Goal: Task Accomplishment & Management: Manage account settings

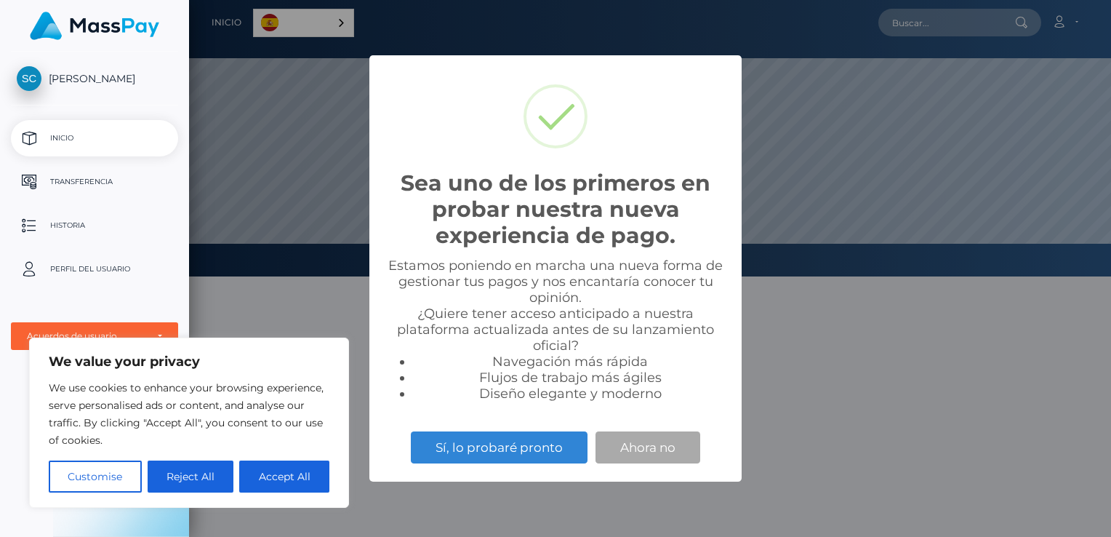
scroll to position [276, 922]
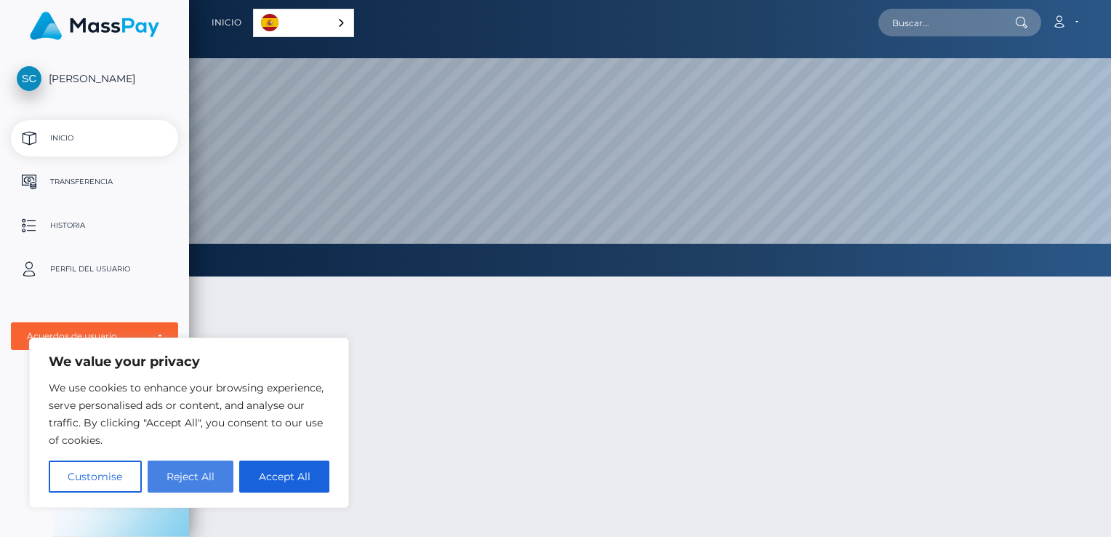
click at [169, 478] on button "Reject All" at bounding box center [191, 476] width 87 height 32
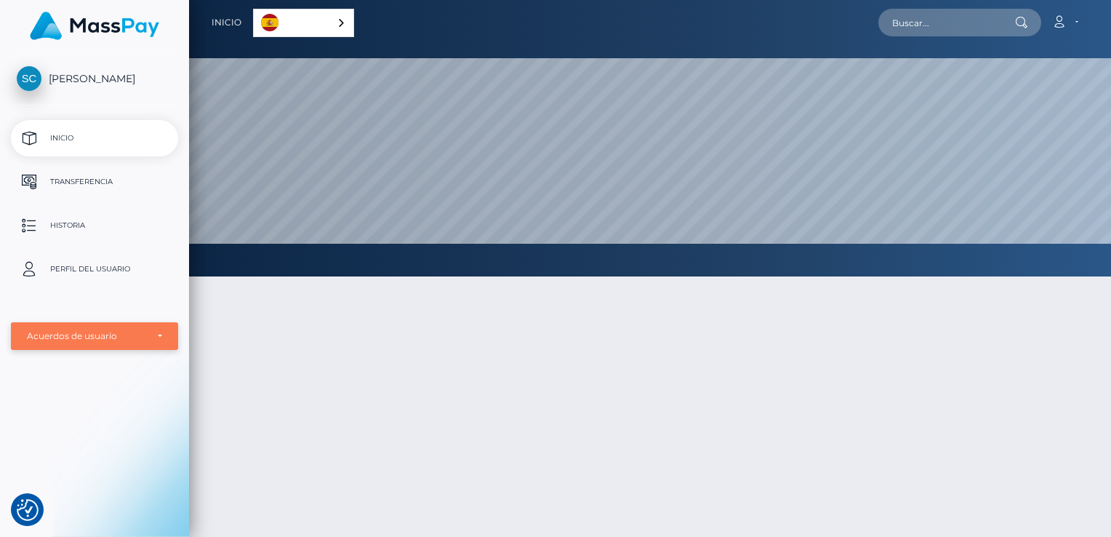
click at [169, 337] on div "Acuerdos de usuario" at bounding box center [94, 336] width 167 height 28
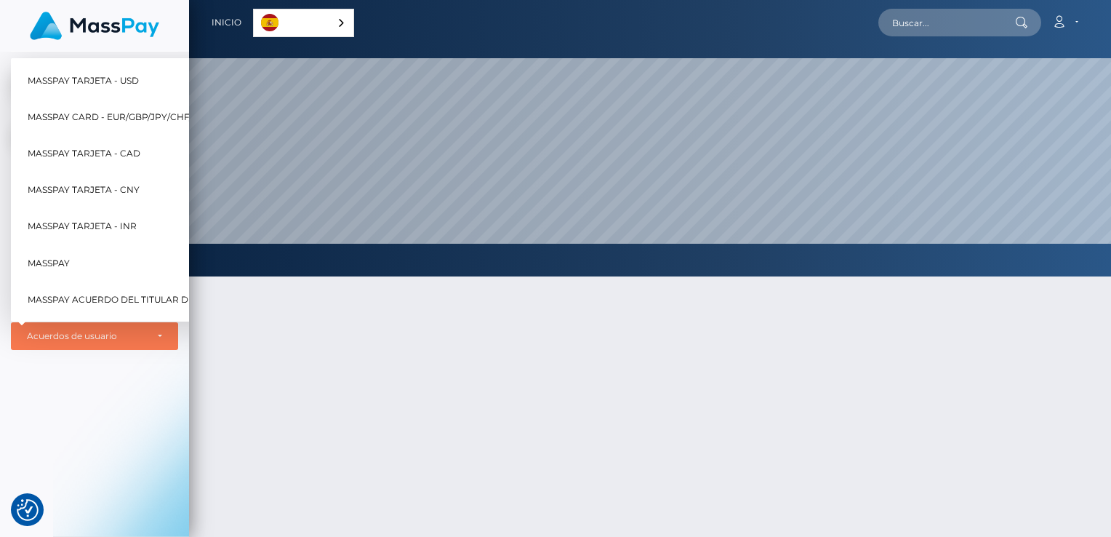
click at [211, 398] on div at bounding box center [650, 477] width 922 height 447
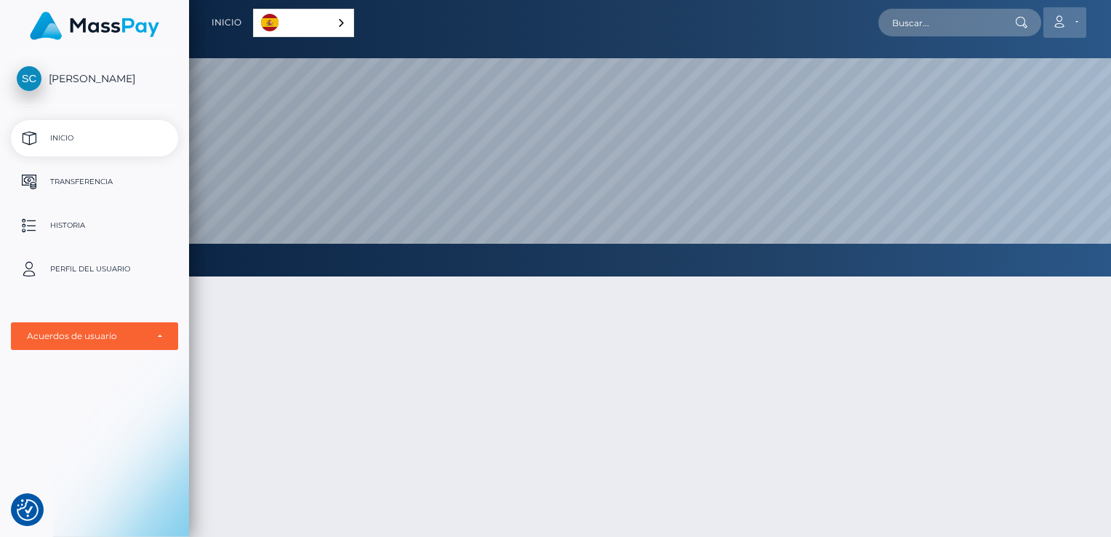
click at [1079, 27] on link "Cuenta" at bounding box center [1064, 22] width 43 height 31
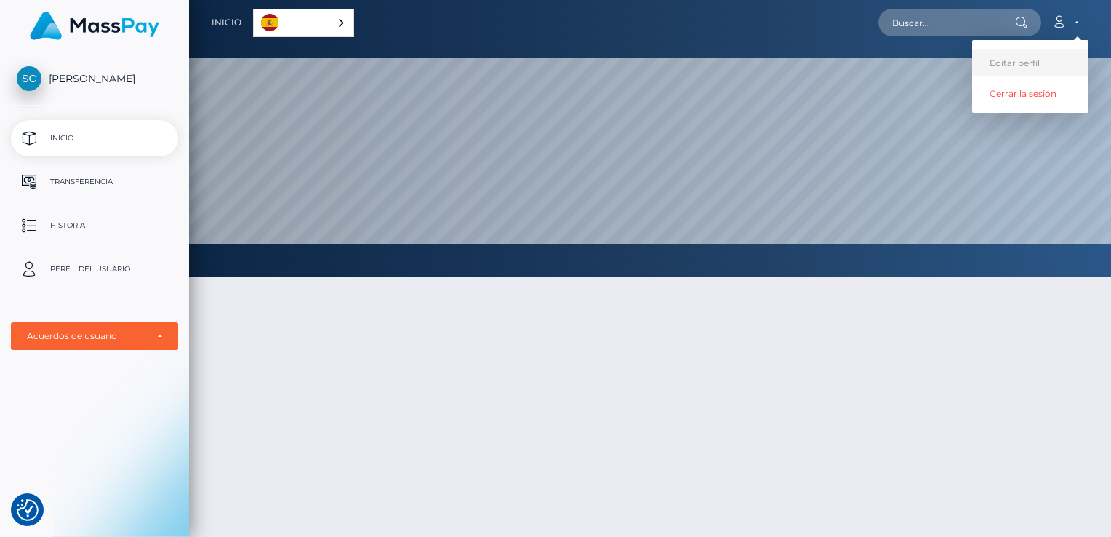
click at [1037, 56] on link "Editar perfil" at bounding box center [1030, 62] width 116 height 27
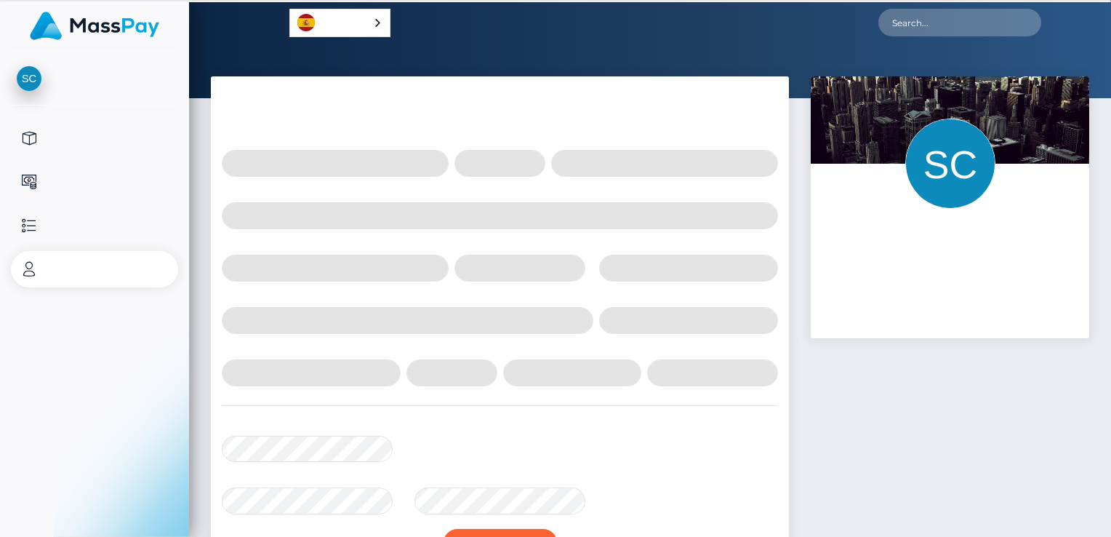
select select
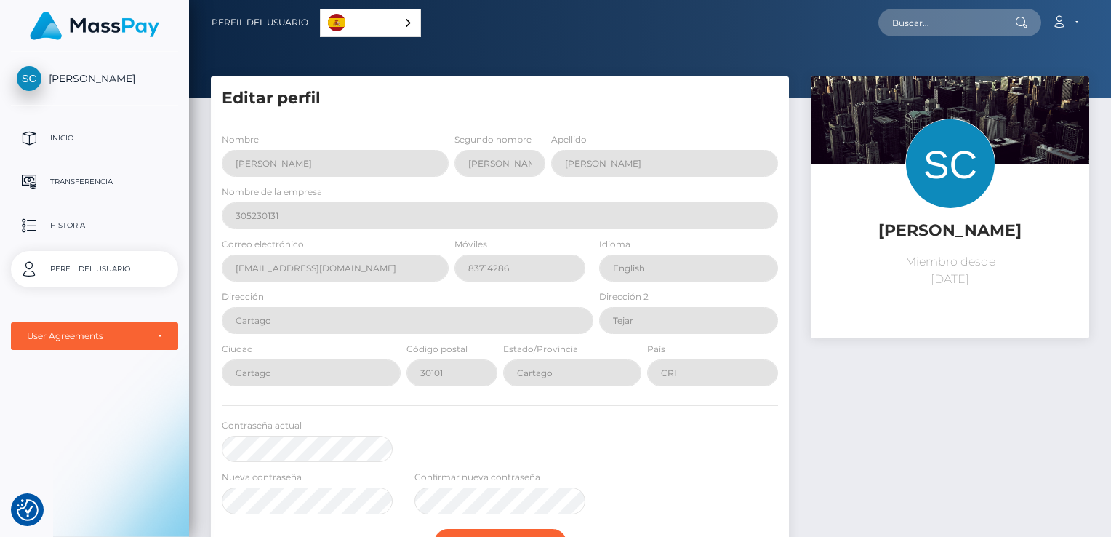
click at [885, 429] on div "Sebastián José Chacón Miembro desde 12 septiembre 2025" at bounding box center [950, 396] width 300 height 641
click at [68, 172] on p "Transferencia" at bounding box center [95, 182] width 156 height 22
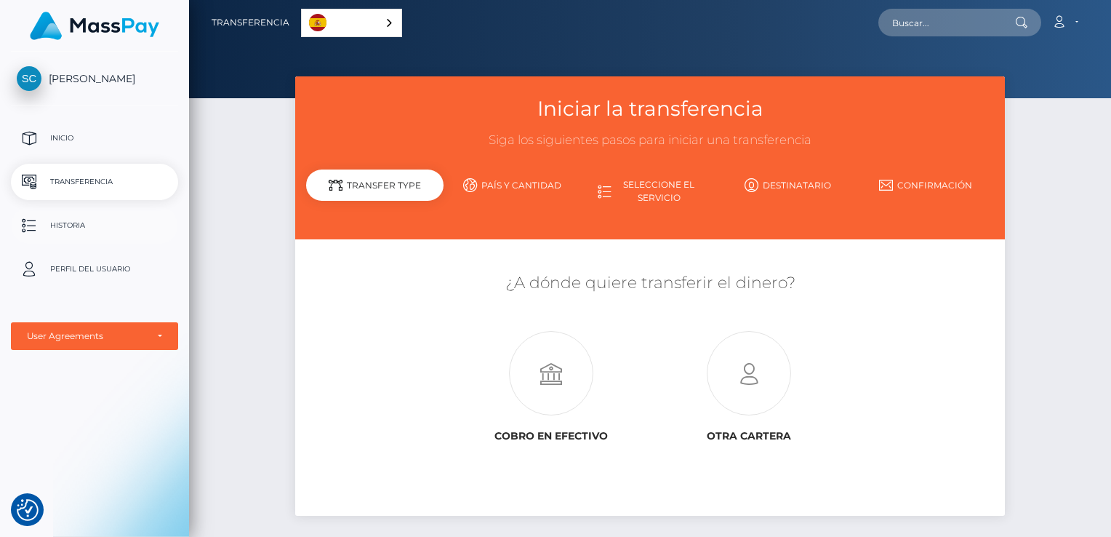
click at [67, 225] on p "Historia" at bounding box center [95, 225] width 156 height 22
click at [71, 140] on p "Inicio" at bounding box center [95, 138] width 156 height 22
click at [130, 344] on div "Acuerdos de usuario" at bounding box center [94, 336] width 167 height 28
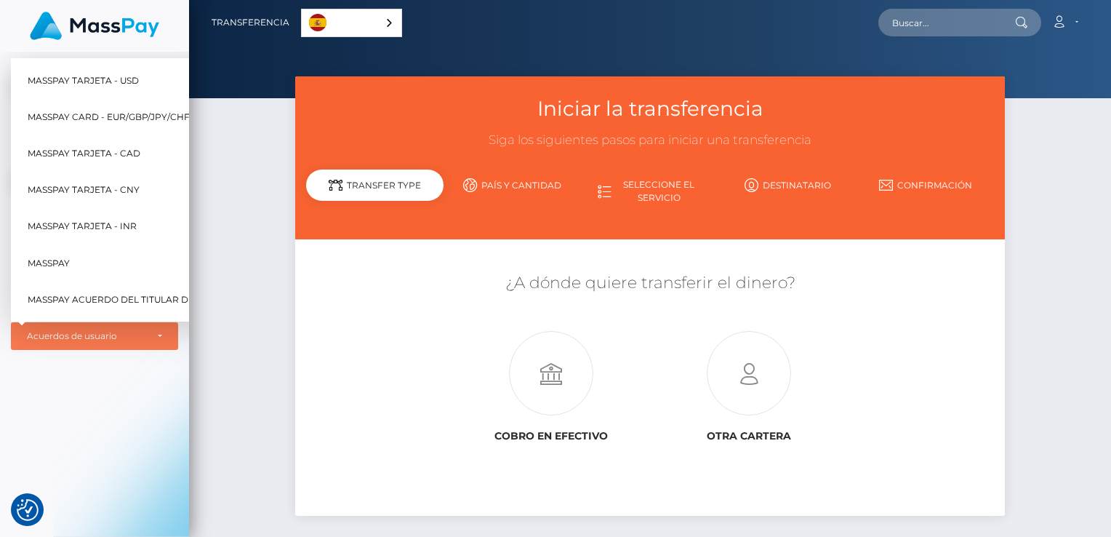
click at [105, 409] on div "[PERSON_NAME] Inicio Transferencia Historia Perfil del usuario MassPay Tarjeta …" at bounding box center [94, 293] width 189 height 482
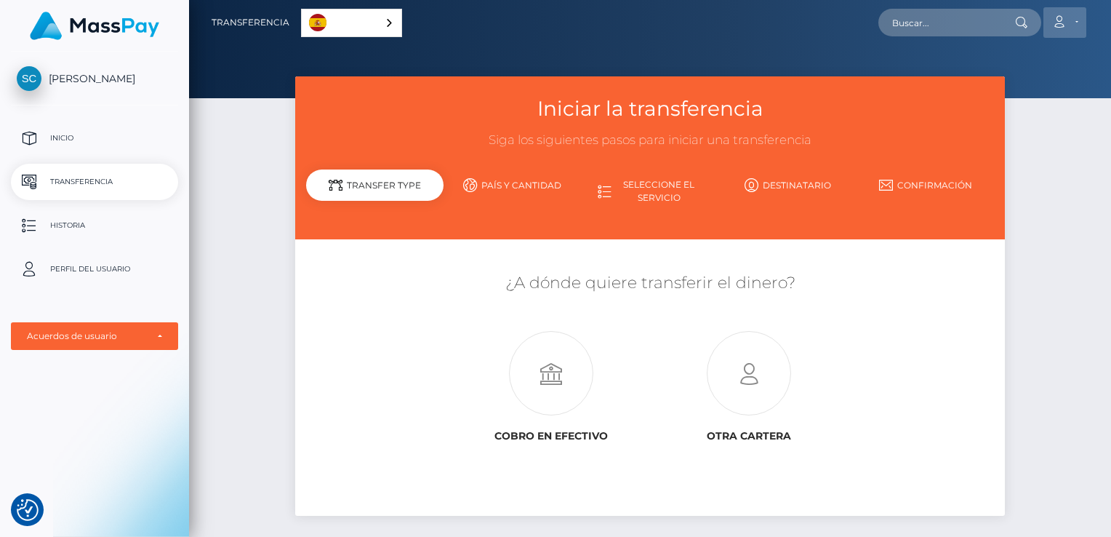
click at [1070, 15] on link "Cuenta" at bounding box center [1064, 22] width 43 height 31
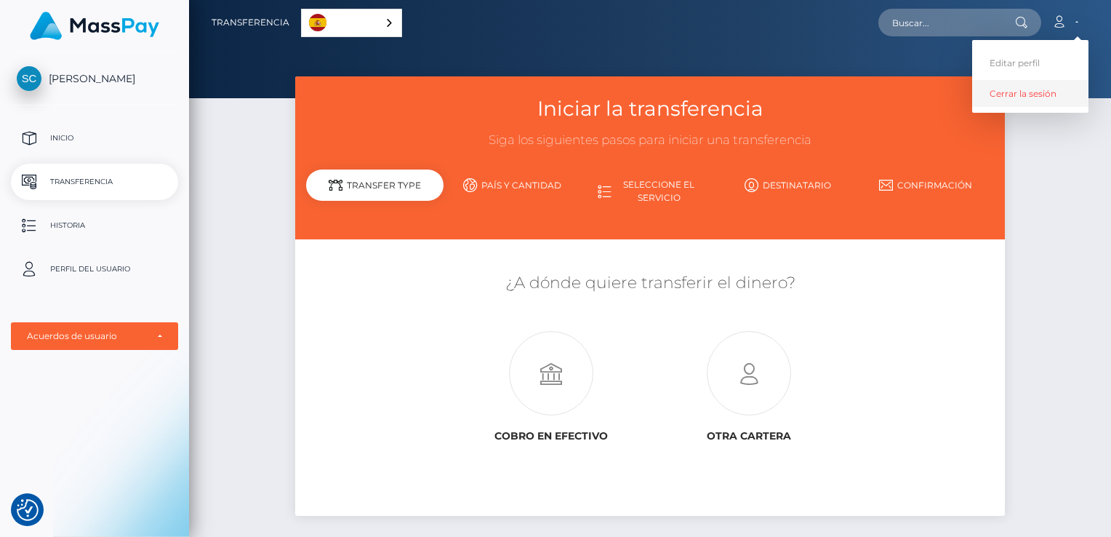
click at [1009, 95] on link "Cerrar la sesión" at bounding box center [1030, 93] width 116 height 27
